Goal: Task Accomplishment & Management: Manage account settings

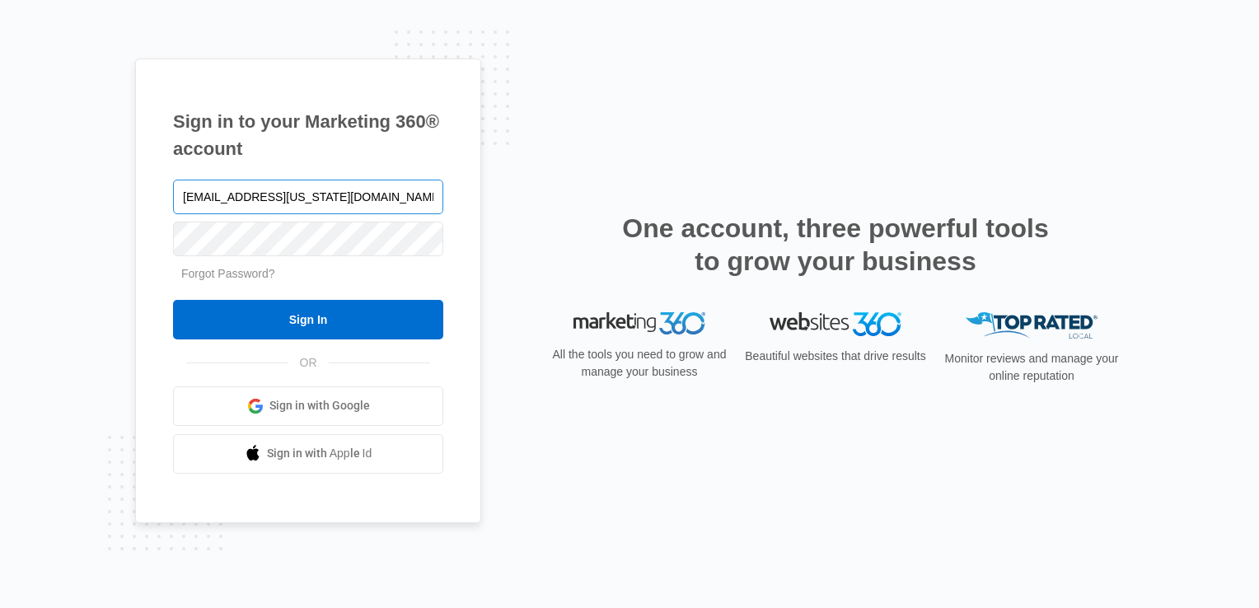
click at [392, 196] on input "deerfield.florida@drgsweightloss.com" at bounding box center [308, 197] width 270 height 35
type input "Plantation.Florida@drgsweightloss.com"
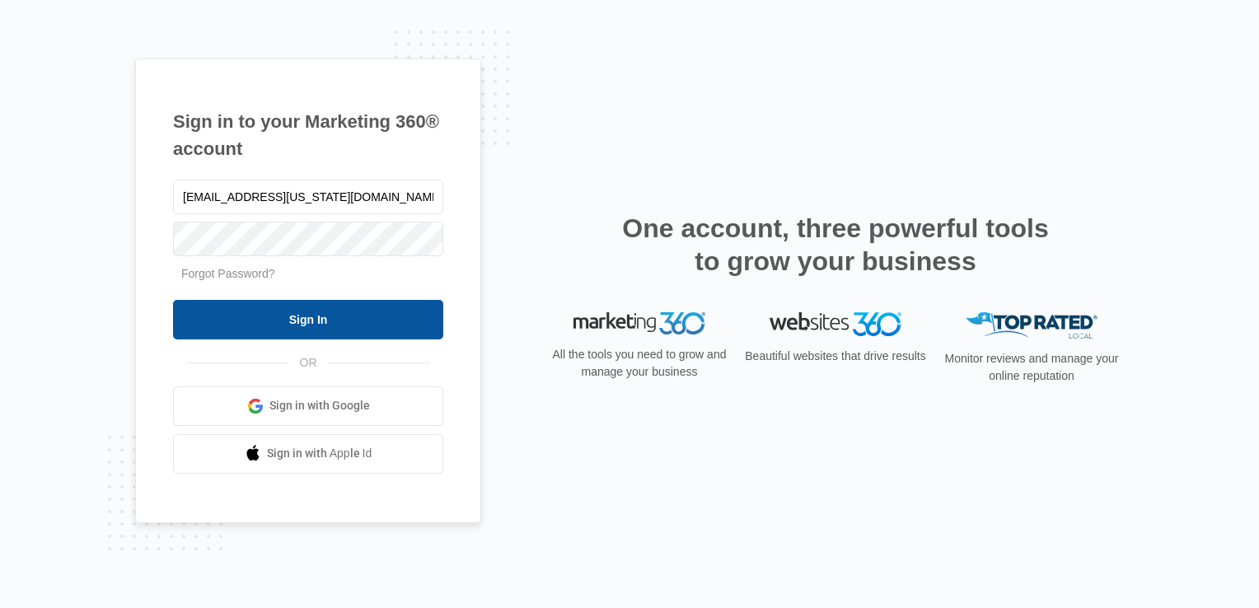
click at [298, 315] on input "Sign In" at bounding box center [308, 320] width 270 height 40
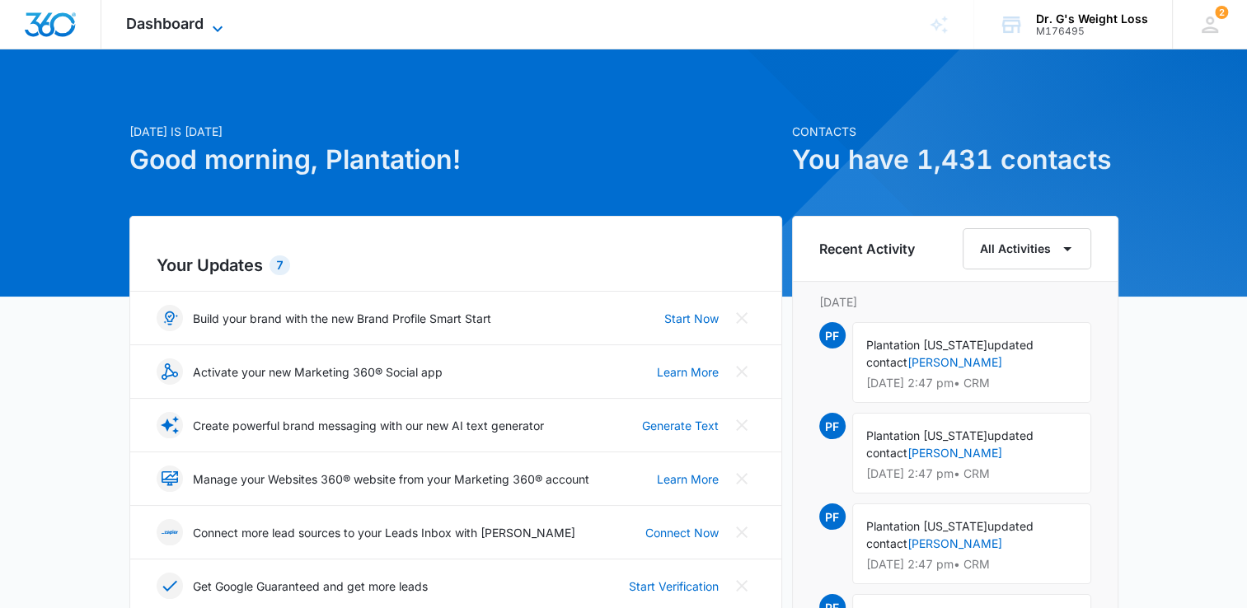
click at [194, 27] on span "Dashboard" at bounding box center [164, 23] width 77 height 17
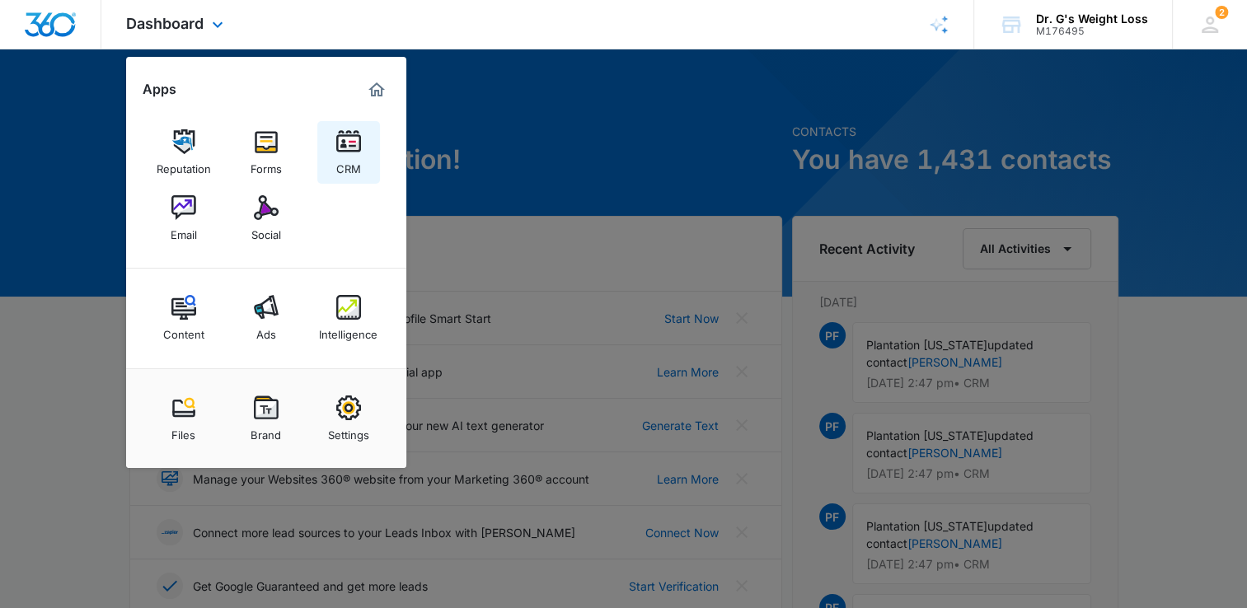
click at [354, 143] on img at bounding box center [348, 141] width 25 height 25
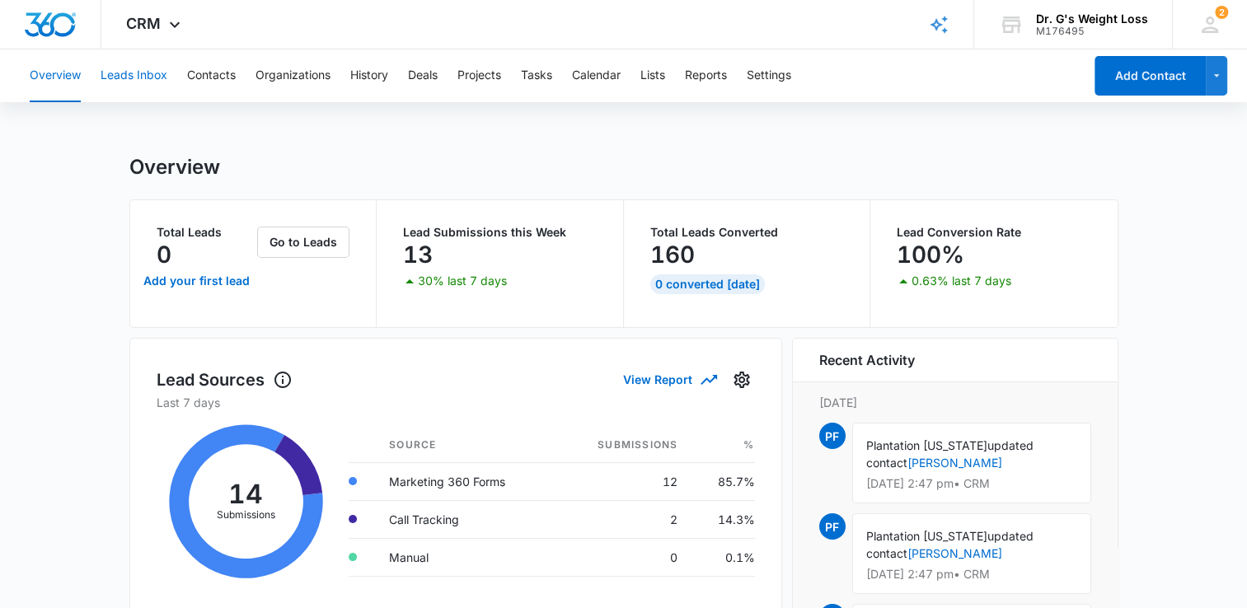
click at [148, 84] on button "Leads Inbox" at bounding box center [134, 75] width 67 height 53
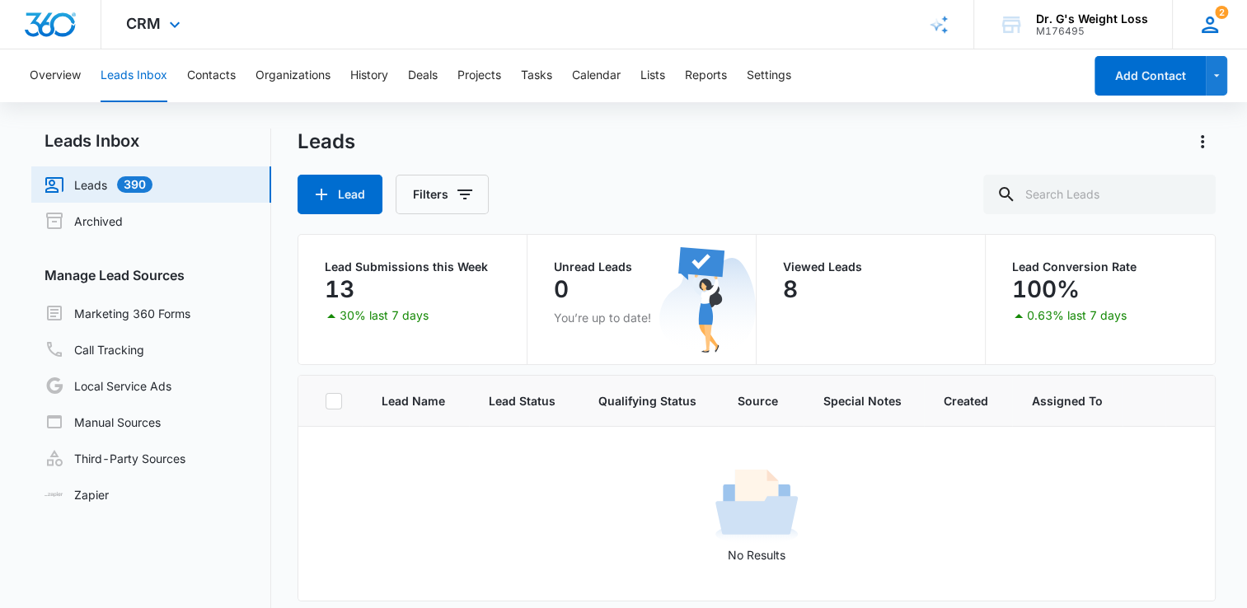
click at [1205, 18] on icon at bounding box center [1209, 24] width 25 height 25
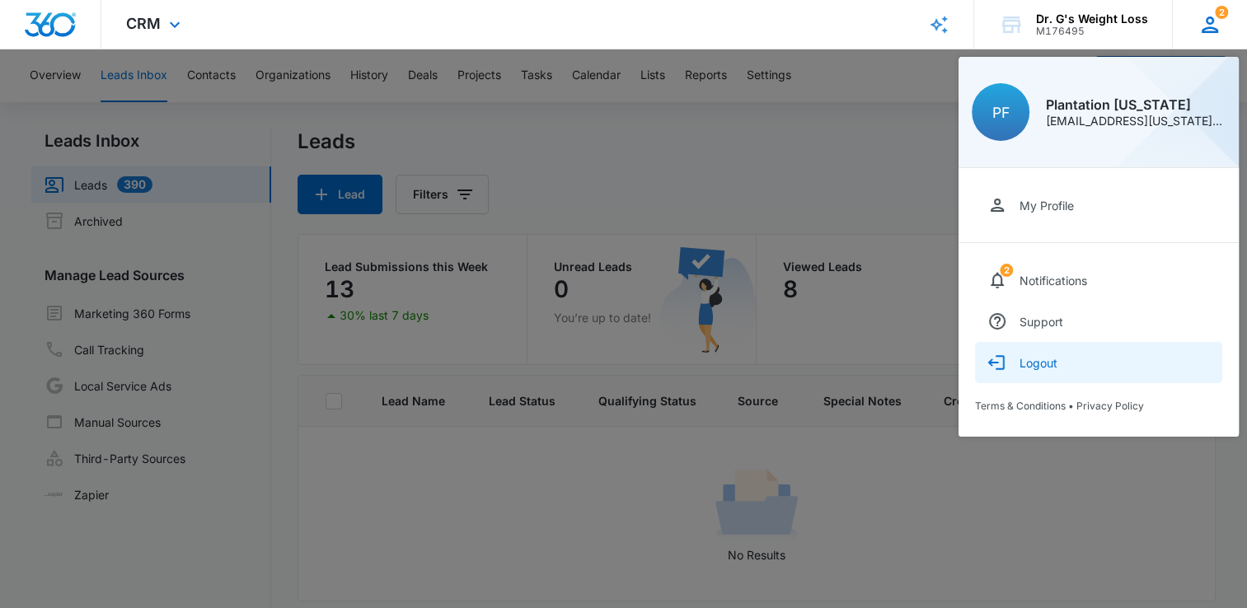
click at [1044, 374] on button "Logout" at bounding box center [1098, 362] width 247 height 41
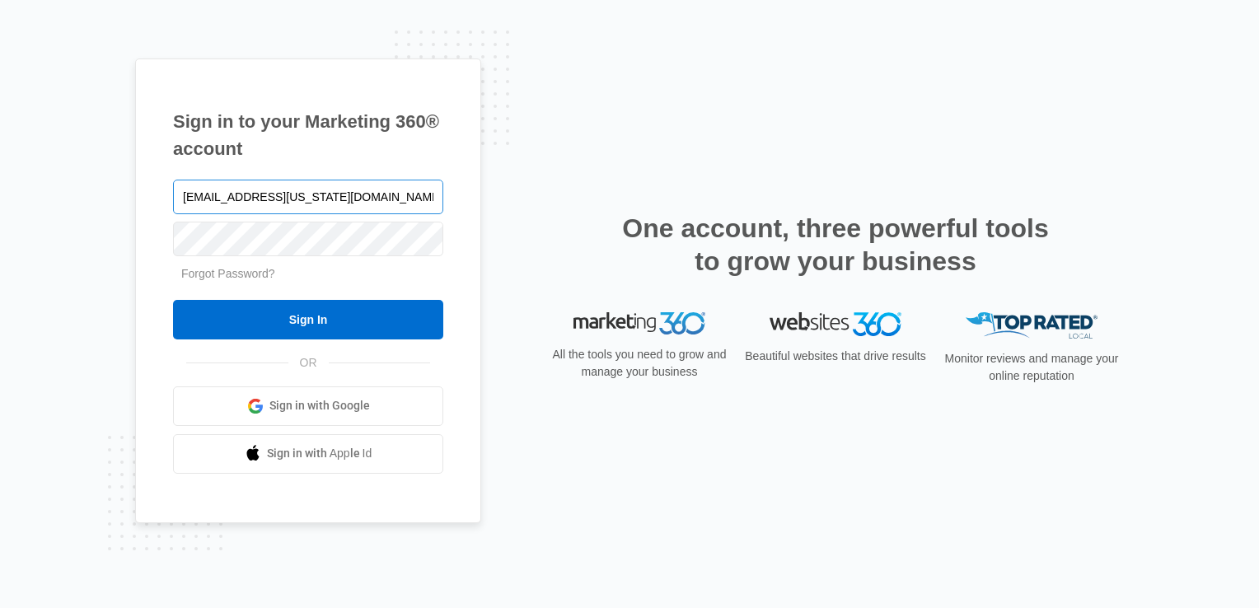
click at [297, 202] on input "Plantation.Florida@drgsweightloss.com" at bounding box center [308, 197] width 270 height 35
type input "deerfield.florida@drgsweightloss.com"
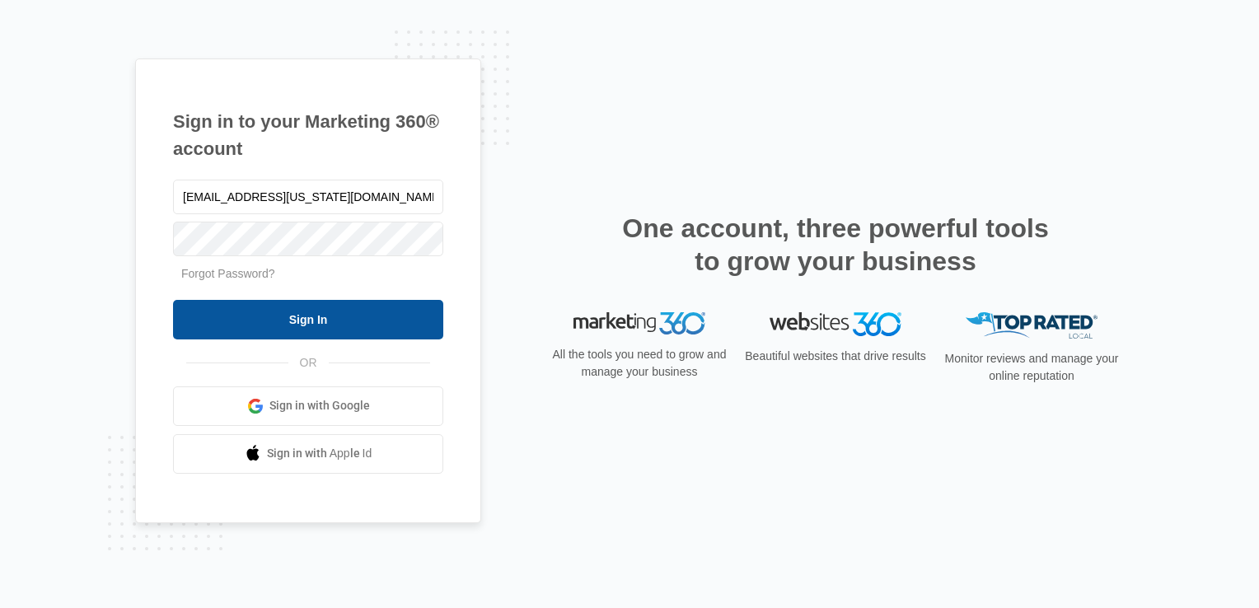
click at [308, 329] on input "Sign In" at bounding box center [308, 320] width 270 height 40
